Goal: Transaction & Acquisition: Purchase product/service

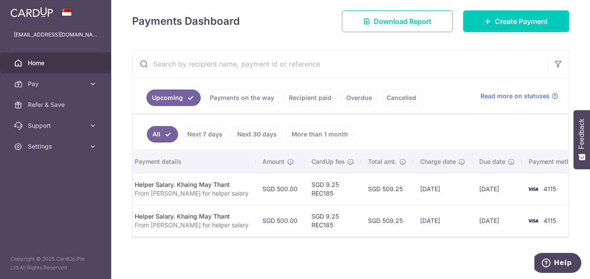
scroll to position [0, 192]
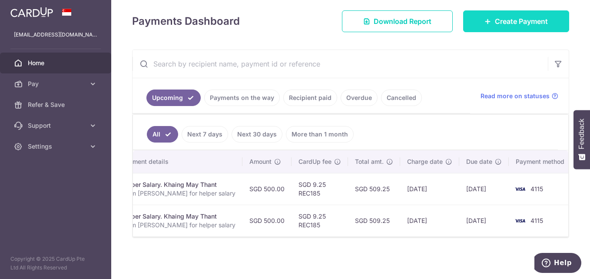
click at [536, 10] on link "Create Payment" at bounding box center [516, 21] width 106 height 22
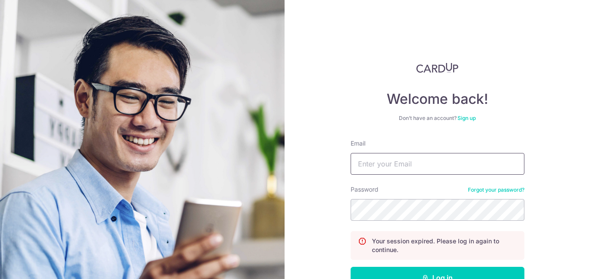
click at [393, 165] on input "Email" at bounding box center [437, 164] width 174 height 22
type input "thisisjas@hotmail.com"
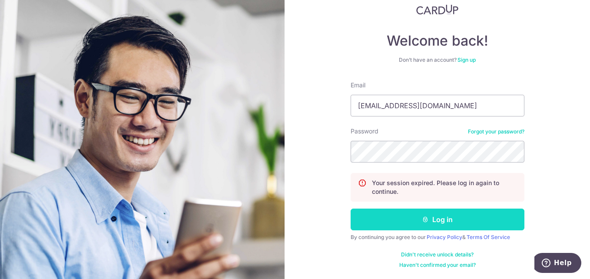
click at [422, 221] on icon "submit" at bounding box center [425, 219] width 7 height 7
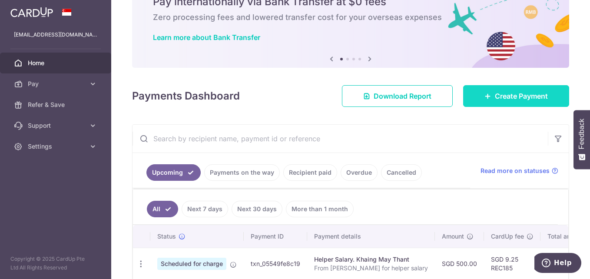
click at [513, 89] on link "Create Payment" at bounding box center [516, 96] width 106 height 22
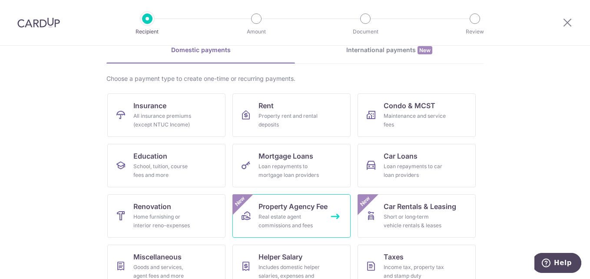
scroll to position [87, 0]
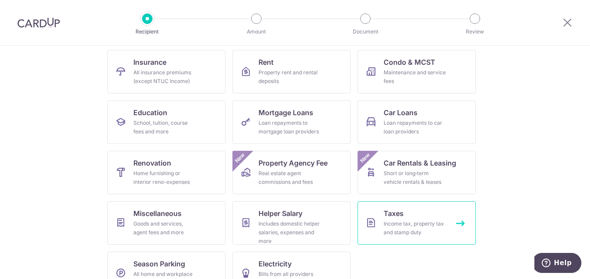
click at [383, 216] on span "Taxes" at bounding box center [393, 213] width 20 height 10
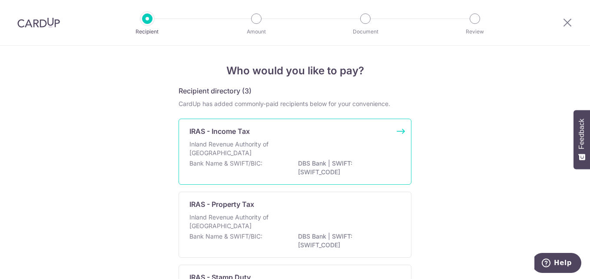
click at [234, 145] on p "Inland Revenue Authority of Singapore" at bounding box center [235, 148] width 92 height 17
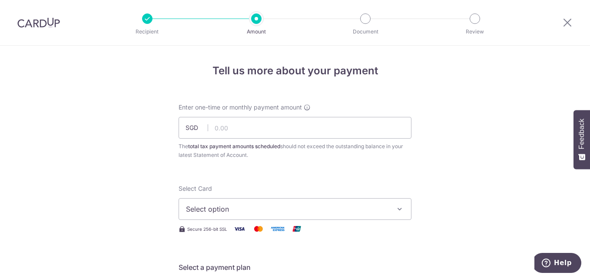
click at [396, 204] on button "Select option" at bounding box center [294, 209] width 233 height 22
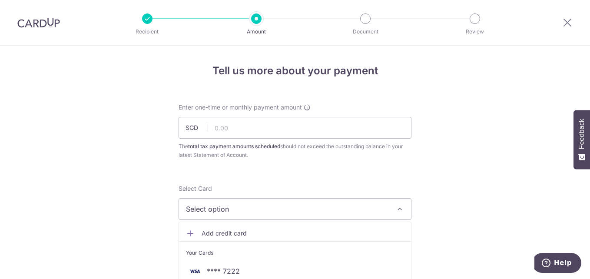
scroll to position [43, 0]
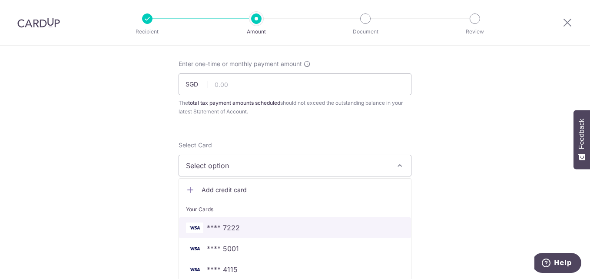
click at [232, 223] on span "**** 7222" at bounding box center [223, 227] width 33 height 10
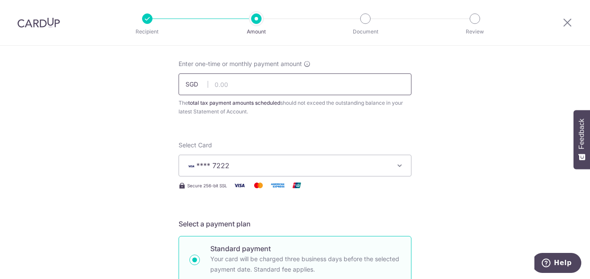
click at [219, 84] on input "text" at bounding box center [294, 84] width 233 height 22
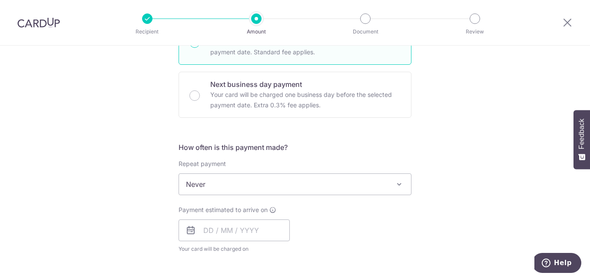
scroll to position [304, 0]
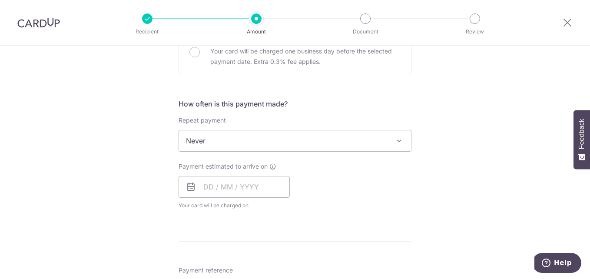
click at [398, 141] on span at bounding box center [399, 140] width 10 height 10
type input "263.00"
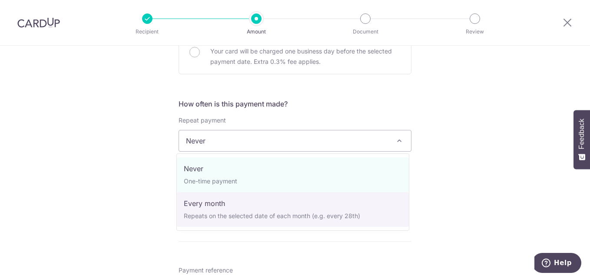
select select "3"
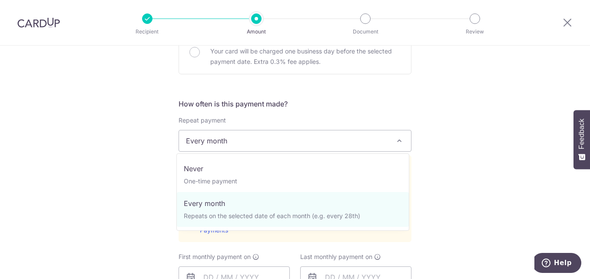
click at [293, 146] on span "Every month" at bounding box center [295, 140] width 232 height 21
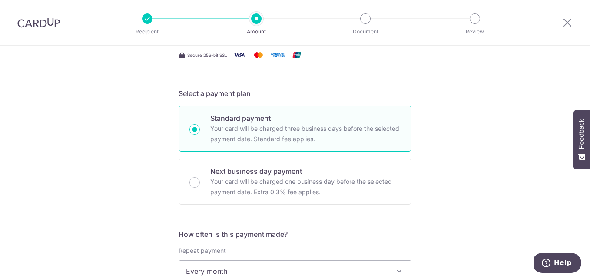
scroll to position [217, 0]
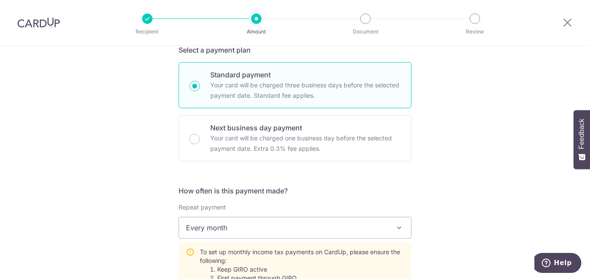
click at [208, 224] on span "Every month" at bounding box center [295, 227] width 232 height 21
click at [213, 208] on label "Repeat payment" at bounding box center [201, 207] width 47 height 9
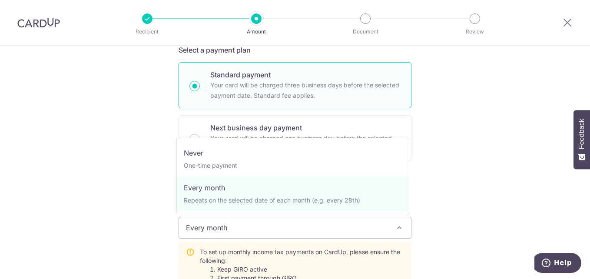
click at [395, 226] on span at bounding box center [399, 227] width 10 height 10
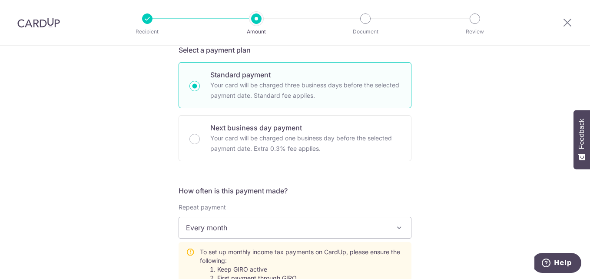
click at [435, 172] on div "Tell us more about your payment Enter one-time or monthly payment amount SGD 26…" at bounding box center [295, 280] width 590 height 905
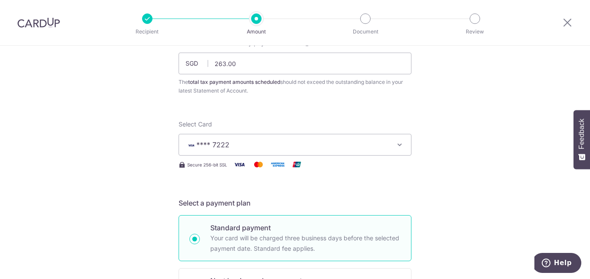
scroll to position [21, 0]
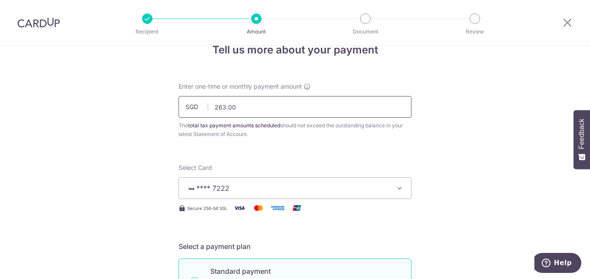
drag, startPoint x: 236, startPoint y: 107, endPoint x: 213, endPoint y: 109, distance: 23.5
click at [213, 109] on input "263.00" at bounding box center [294, 107] width 233 height 22
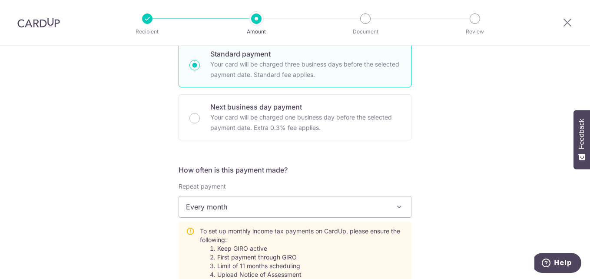
scroll to position [368, 0]
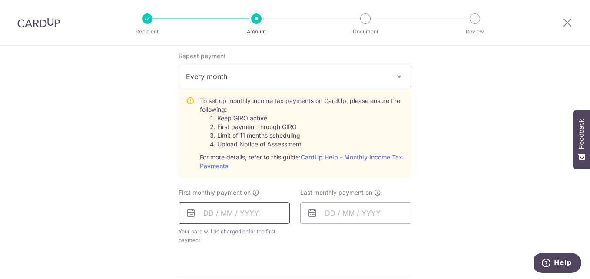
click at [247, 214] on input "text" at bounding box center [233, 213] width 111 height 22
type input "788.00"
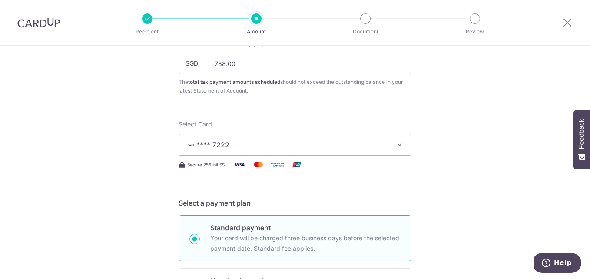
scroll to position [0, 0]
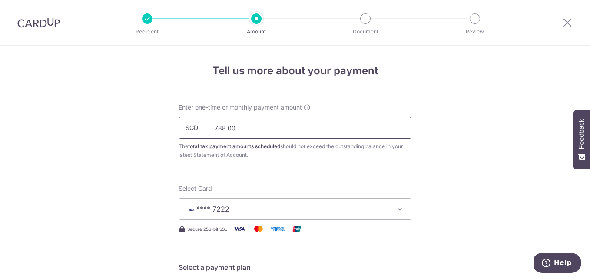
drag, startPoint x: 231, startPoint y: 129, endPoint x: 211, endPoint y: 130, distance: 19.6
click at [211, 130] on input "788.00" at bounding box center [294, 128] width 233 height 22
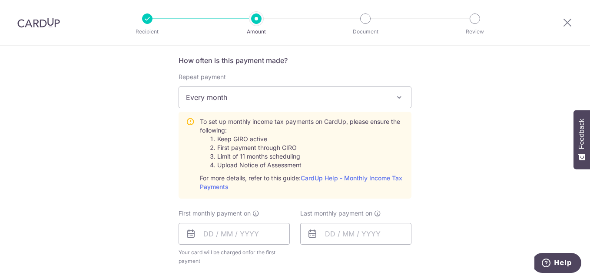
scroll to position [391, 0]
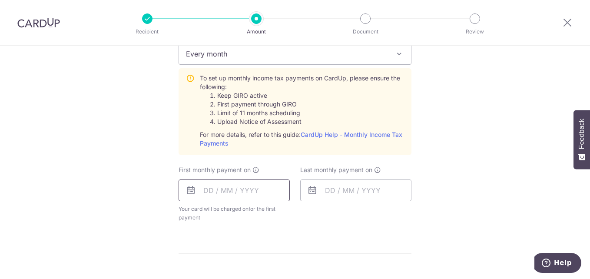
click at [219, 191] on input "text" at bounding box center [233, 190] width 111 height 22
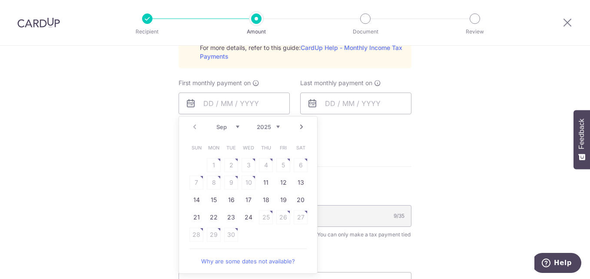
click at [214, 163] on table "Sun Mon Tue Wed Thu Fri Sat 1 2 3 4 5 6 7 8 9 10 11 12 13 14 15 16 17 18 19 20 …" at bounding box center [249, 191] width 122 height 104
click at [231, 164] on table "Sun Mon Tue Wed Thu Fri Sat 1 2 3 4 5 6 7 8 9 10 11 12 13 14 15 16 17 18 19 20 …" at bounding box center [249, 191] width 122 height 104
click at [247, 165] on table "Sun Mon Tue Wed Thu Fri Sat 1 2 3 4 5 6 7 8 9 10 11 12 13 14 15 16 17 18 19 20 …" at bounding box center [249, 191] width 122 height 104
drag, startPoint x: 266, startPoint y: 165, endPoint x: 266, endPoint y: 170, distance: 5.2
click at [266, 165] on table "Sun Mon Tue Wed Thu Fri Sat 1 2 3 4 5 6 7 8 9 10 11 12 13 14 15 16 17 18 19 20 …" at bounding box center [249, 191] width 122 height 104
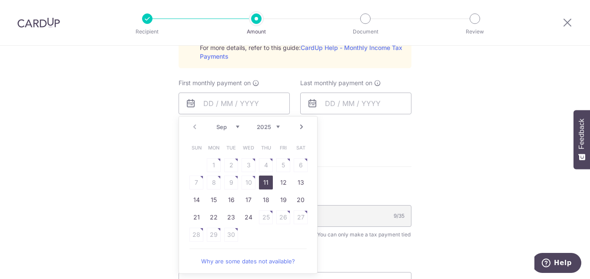
click at [262, 181] on link "11" at bounding box center [266, 182] width 14 height 14
type input "11/09/2025"
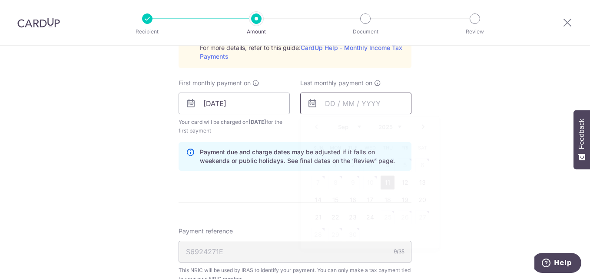
click at [370, 105] on input "text" at bounding box center [355, 103] width 111 height 22
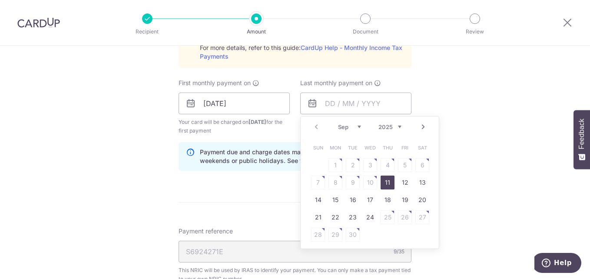
click at [357, 127] on select "Sep Oct Nov Dec" at bounding box center [349, 126] width 23 height 7
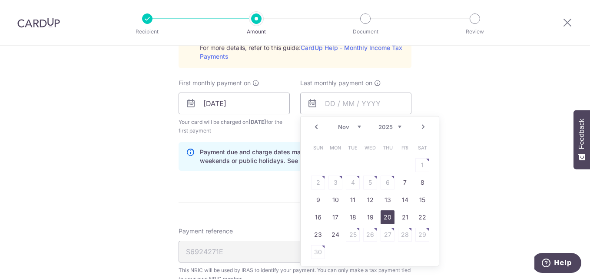
click at [384, 217] on link "20" at bounding box center [387, 217] width 14 height 14
type input "20/11/2025"
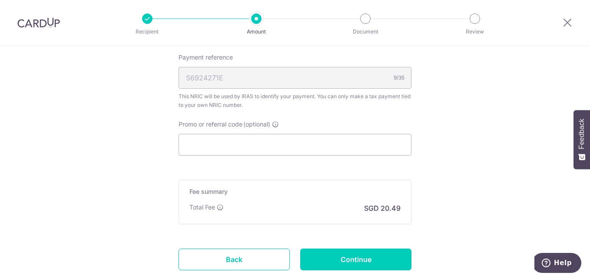
scroll to position [695, 0]
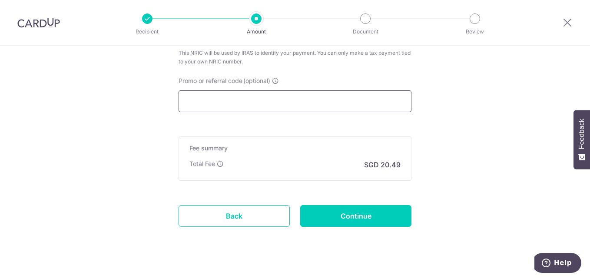
click at [192, 105] on input "Promo or referral code (optional)" at bounding box center [294, 101] width 233 height 22
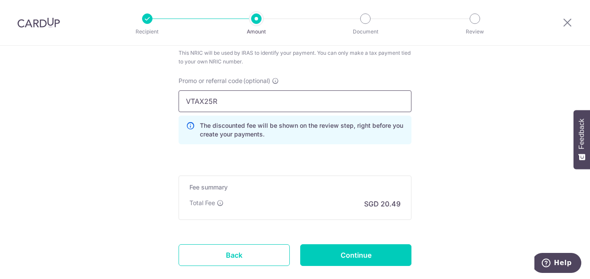
scroll to position [747, 0]
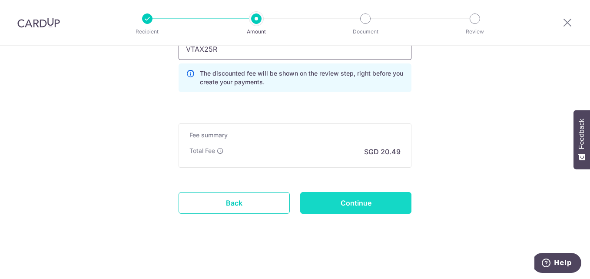
type input "VTAX25R"
click at [357, 209] on input "Continue" at bounding box center [355, 203] width 111 height 22
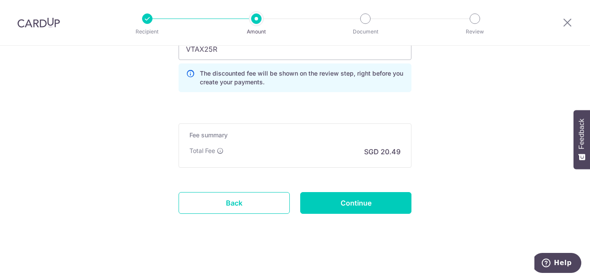
type input "Create Schedule"
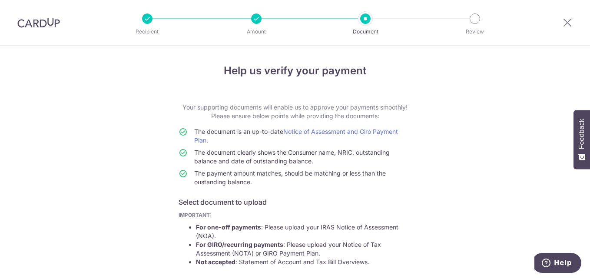
scroll to position [165, 0]
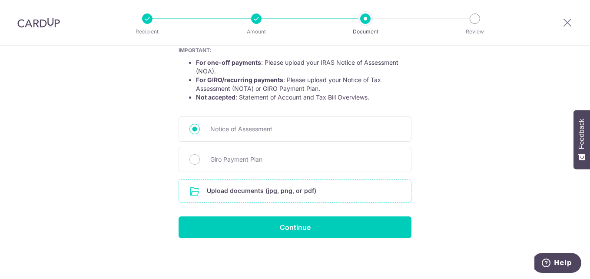
click at [267, 192] on input "file" at bounding box center [295, 190] width 232 height 23
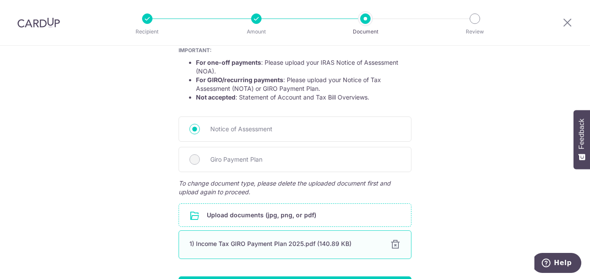
scroll to position [224, 0]
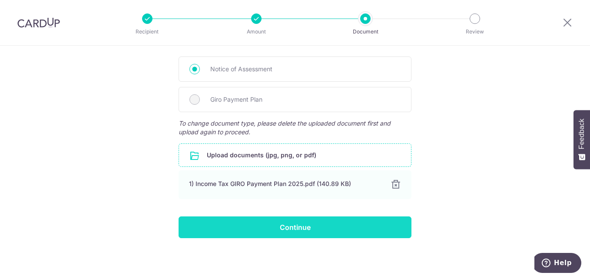
click at [303, 226] on input "Continue" at bounding box center [294, 227] width 233 height 22
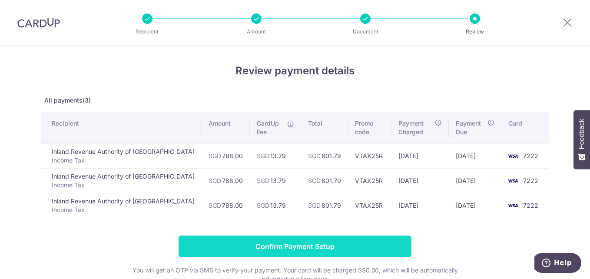
click at [307, 240] on input "Confirm Payment Setup" at bounding box center [294, 246] width 233 height 22
